Goal: Find specific page/section: Find specific page/section

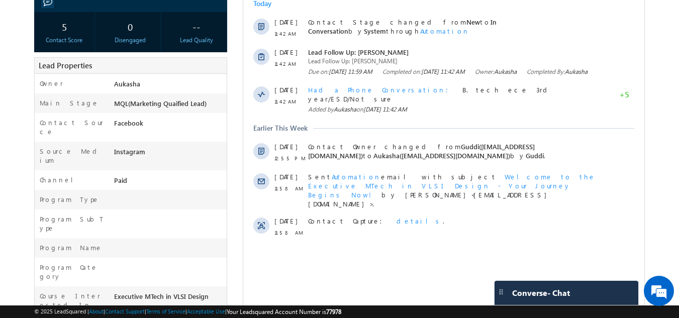
click at [120, 243] on div at bounding box center [170, 250] width 116 height 14
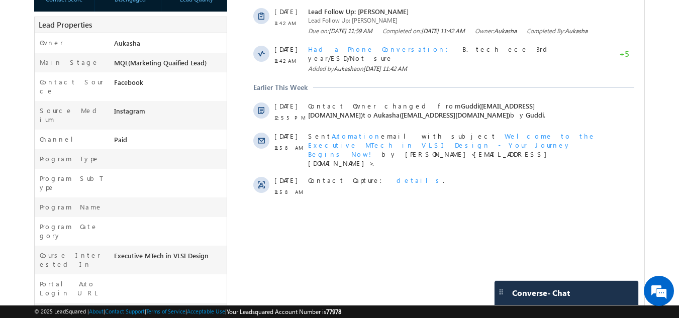
scroll to position [213, 0]
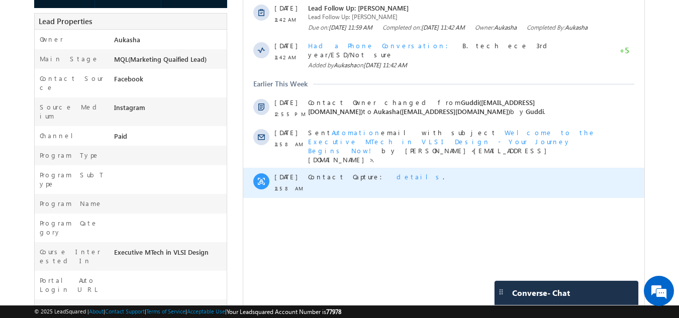
click at [396, 172] on span "details" at bounding box center [419, 176] width 46 height 9
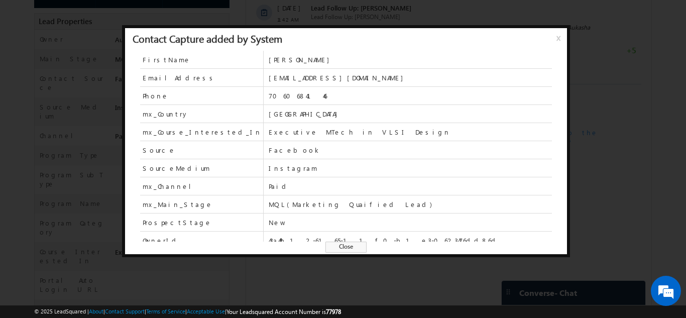
click at [350, 248] on span "Close" at bounding box center [345, 247] width 41 height 11
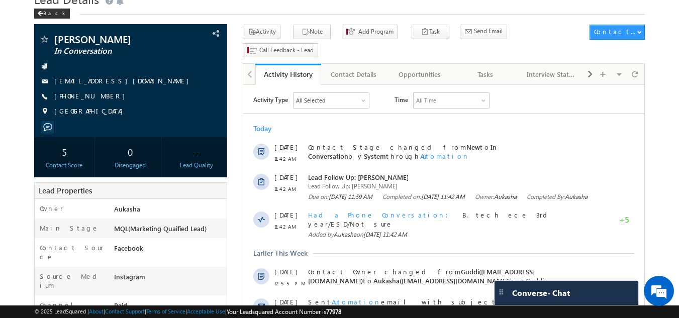
scroll to position [44, 0]
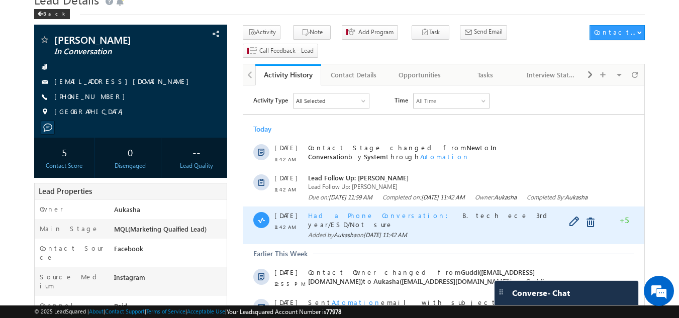
click at [352, 219] on span "Had a Phone Conversation" at bounding box center [381, 215] width 146 height 9
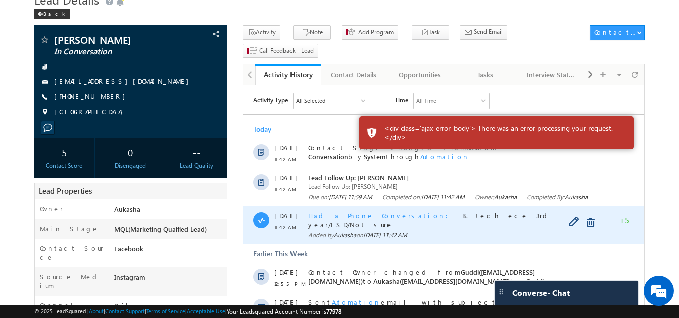
click at [344, 219] on span "Had a Phone Conversation" at bounding box center [381, 215] width 146 height 9
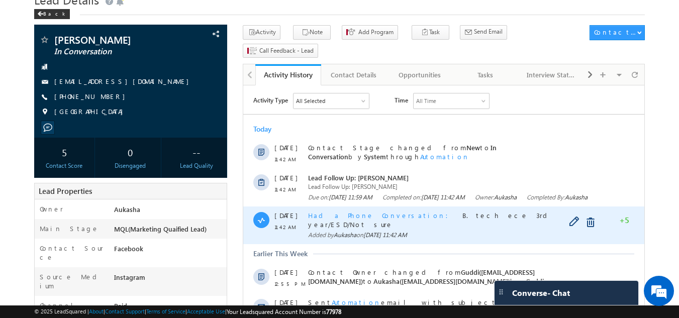
click at [335, 219] on span "Had a Phone Conversation" at bounding box center [381, 215] width 146 height 9
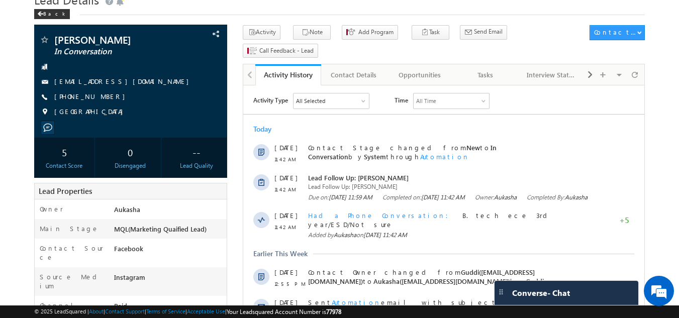
scroll to position [0, 0]
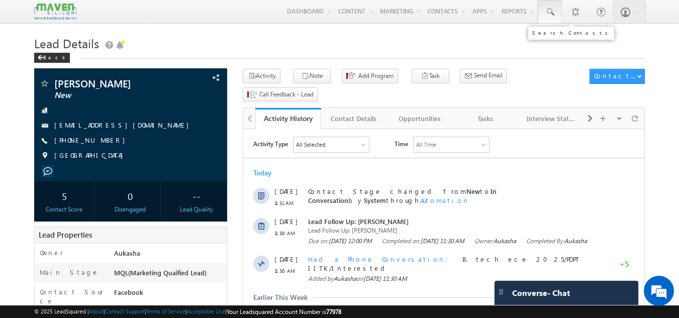
drag, startPoint x: 0, startPoint y: 0, endPoint x: 550, endPoint y: 17, distance: 550.3
click at [550, 17] on link at bounding box center [549, 11] width 24 height 23
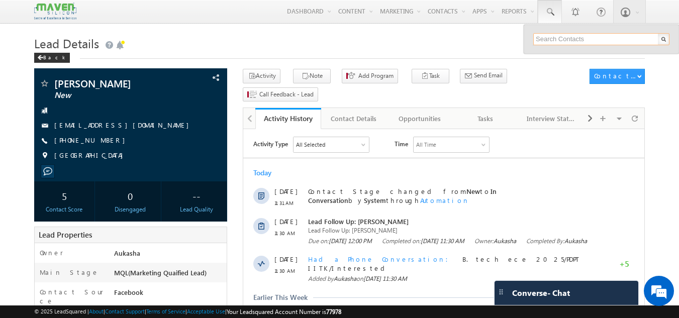
paste input "+91-8086203918"
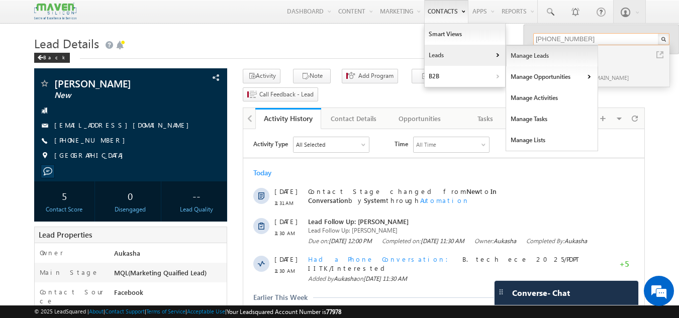
type input "+91-8086203918"
click at [514, 60] on link "Manage Leads" at bounding box center [552, 55] width 92 height 21
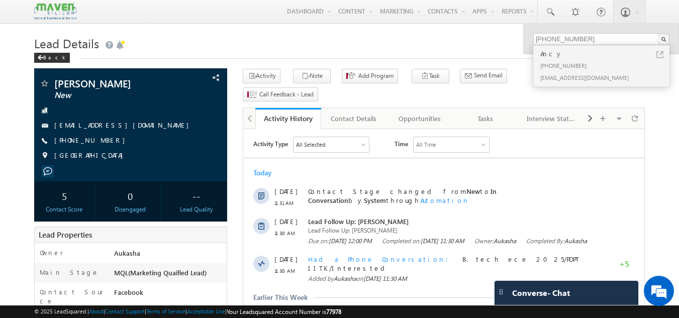
click at [328, 57] on div "Back" at bounding box center [339, 55] width 611 height 7
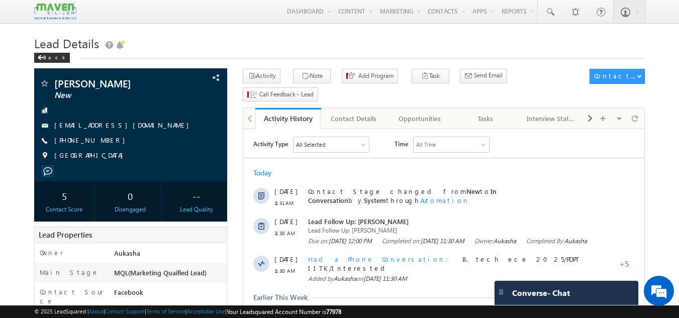
click at [387, 46] on h1 "Lead Details" at bounding box center [339, 43] width 611 height 20
click at [264, 46] on h1 "Lead Details" at bounding box center [339, 43] width 611 height 20
click at [330, 48] on h1 "Lead Details" at bounding box center [339, 43] width 611 height 20
click at [300, 39] on h1 "Lead Details" at bounding box center [339, 43] width 611 height 20
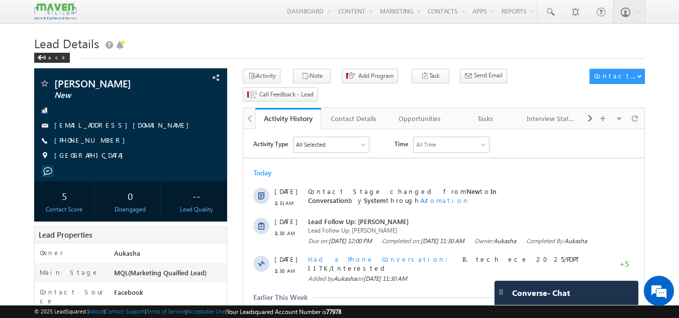
click at [310, 35] on h1 "Lead Details" at bounding box center [339, 43] width 611 height 20
click at [102, 140] on div "[PHONE_NUMBER]" at bounding box center [130, 141] width 183 height 10
copy div "[PHONE_NUMBER]"
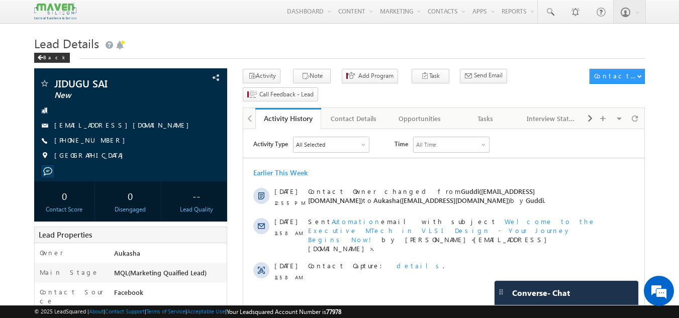
click at [241, 55] on div "Back" at bounding box center [339, 55] width 611 height 7
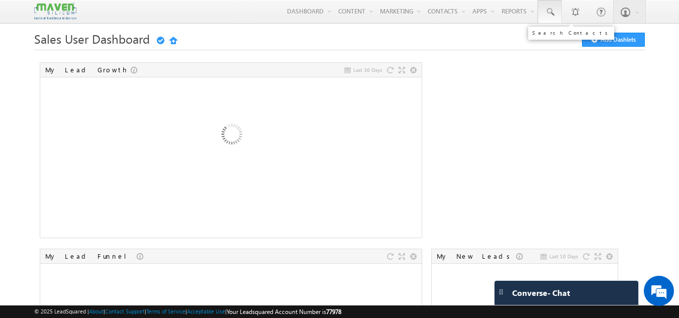
click at [554, 12] on span at bounding box center [549, 12] width 10 height 10
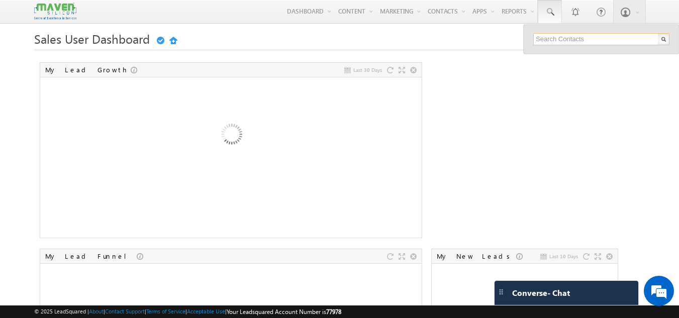
click at [554, 40] on input "text" at bounding box center [601, 39] width 136 height 12
click at [559, 36] on input "text" at bounding box center [601, 39] width 136 height 12
paste input "8978318705"
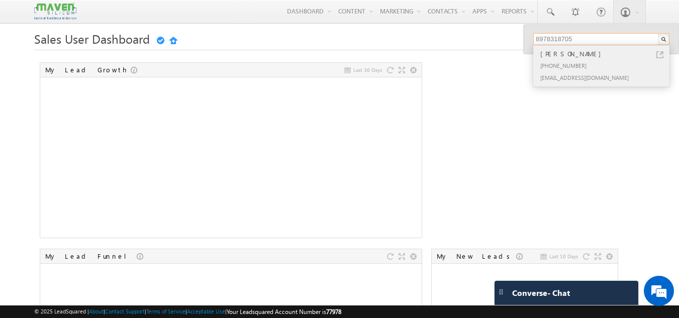
type input "8978318705"
click at [655, 53] on div "[PERSON_NAME]" at bounding box center [605, 53] width 135 height 11
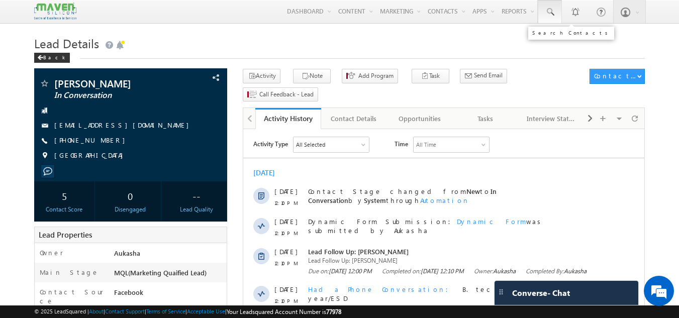
click at [552, 15] on span at bounding box center [549, 12] width 10 height 10
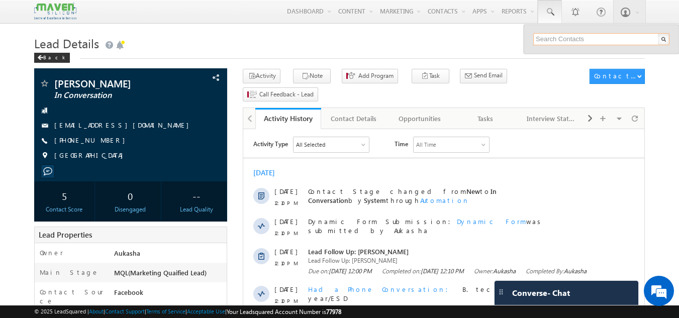
click at [560, 42] on input "text" at bounding box center [601, 39] width 136 height 12
paste input "9177166997"
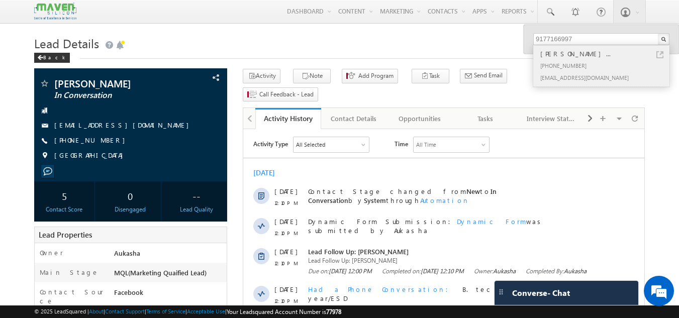
click at [656, 54] on link at bounding box center [659, 54] width 7 height 7
click at [589, 40] on input "9177166997" at bounding box center [601, 39] width 136 height 12
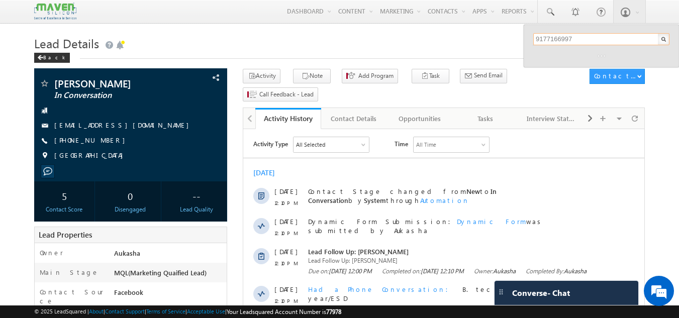
click at [577, 40] on input "9177166997" at bounding box center [601, 39] width 136 height 12
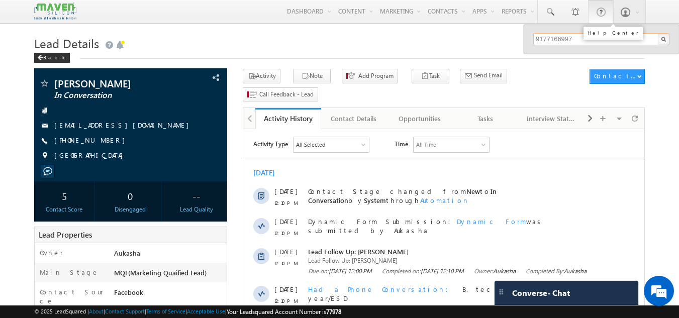
paste input "8978318705"
paste input "7020877834"
paste input "276395258"
paste input "011652001"
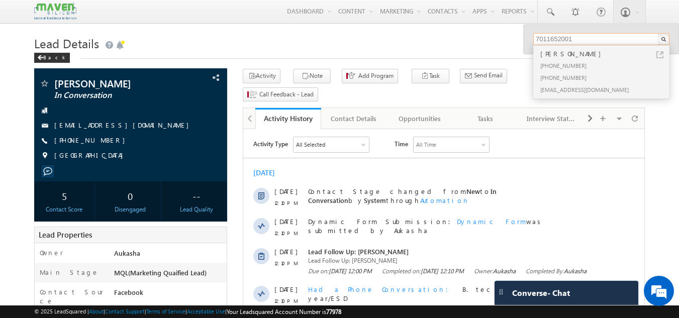
click at [540, 36] on input "7011652001" at bounding box center [601, 39] width 136 height 12
paste input "9384417184"
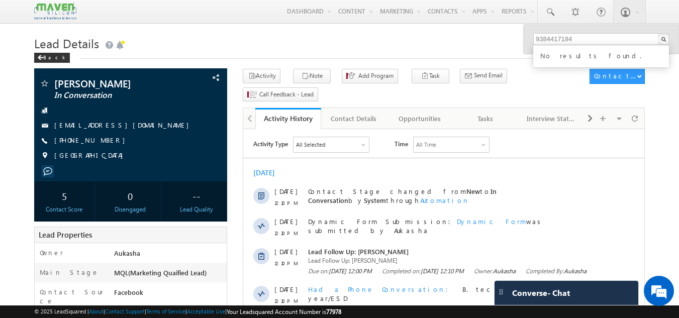
click at [455, 45] on h1 "Lead Details" at bounding box center [339, 43] width 611 height 20
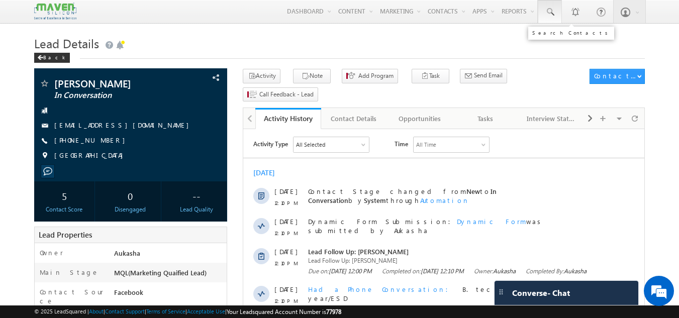
click at [554, 18] on link at bounding box center [549, 11] width 24 height 23
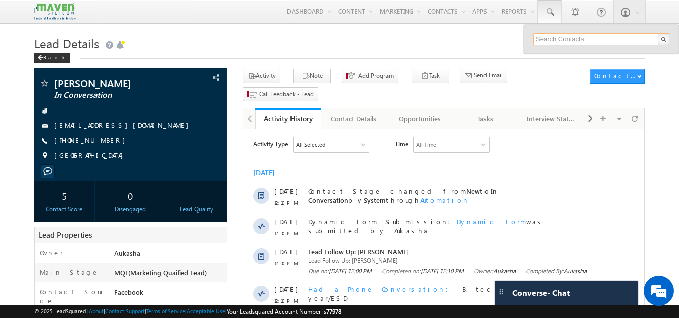
click at [556, 36] on input "text" at bounding box center [601, 39] width 136 height 12
paste input "9384417184"
click at [485, 51] on h1 "Lead Details" at bounding box center [339, 43] width 611 height 20
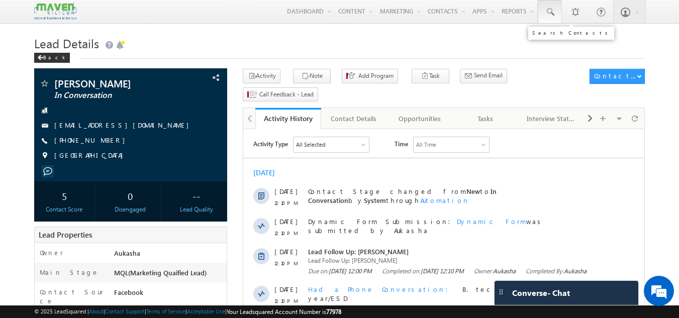
click at [550, 19] on link at bounding box center [549, 11] width 24 height 23
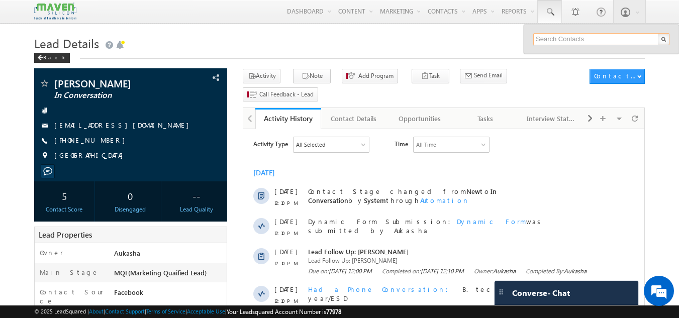
click at [569, 39] on input "text" at bounding box center [601, 39] width 136 height 12
paste input "9384417184"
type input "9384417184"
click at [581, 38] on input "9384417184" at bounding box center [601, 39] width 136 height 12
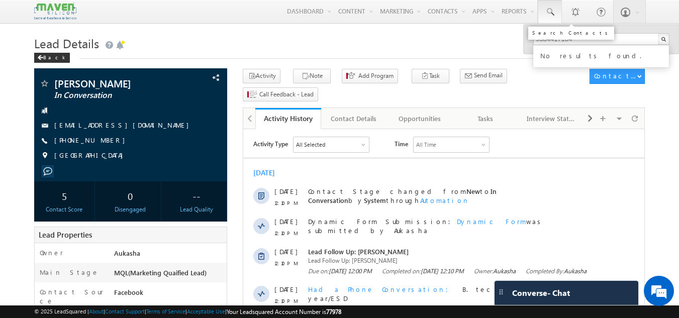
click at [552, 13] on span at bounding box center [549, 12] width 10 height 10
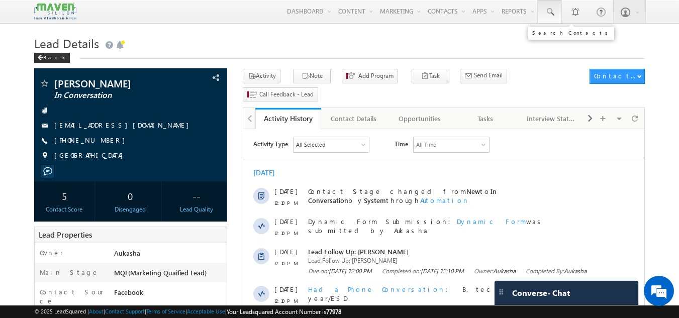
click at [553, 7] on link at bounding box center [549, 11] width 24 height 23
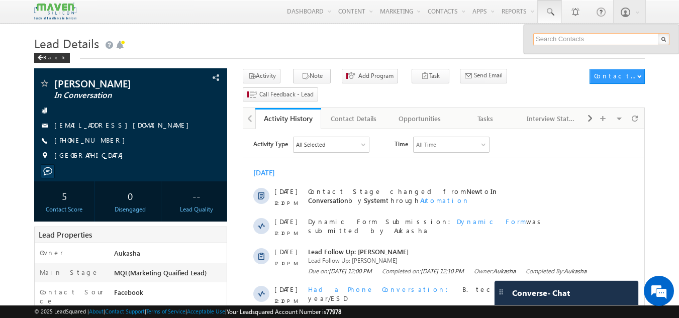
click at [558, 37] on input "text" at bounding box center [601, 39] width 136 height 12
click at [561, 38] on input "text" at bounding box center [601, 39] width 136 height 12
paste input "9384417184"
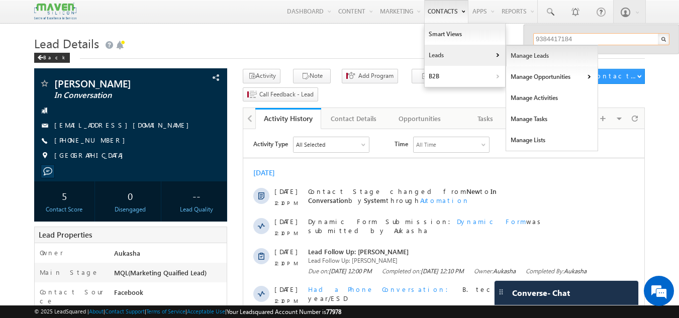
type input "9384417184"
click at [521, 58] on link "Manage Leads" at bounding box center [552, 55] width 92 height 21
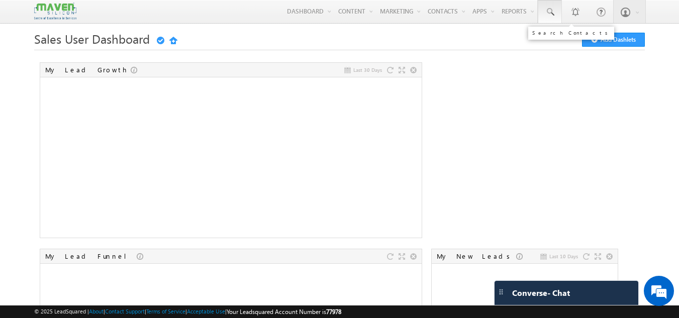
click at [552, 15] on span at bounding box center [549, 12] width 10 height 10
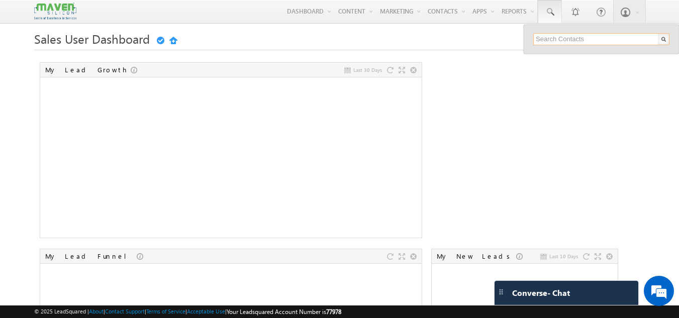
click at [561, 36] on input "text" at bounding box center [601, 39] width 136 height 12
paste input "9384417184"
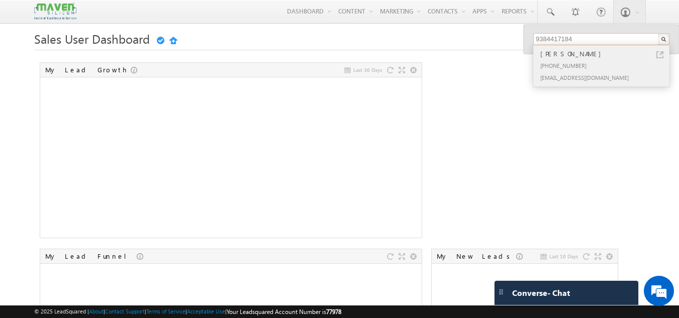
type input "9384417184"
click at [658, 54] on link at bounding box center [659, 54] width 7 height 7
